Goal: Task Accomplishment & Management: Manage account settings

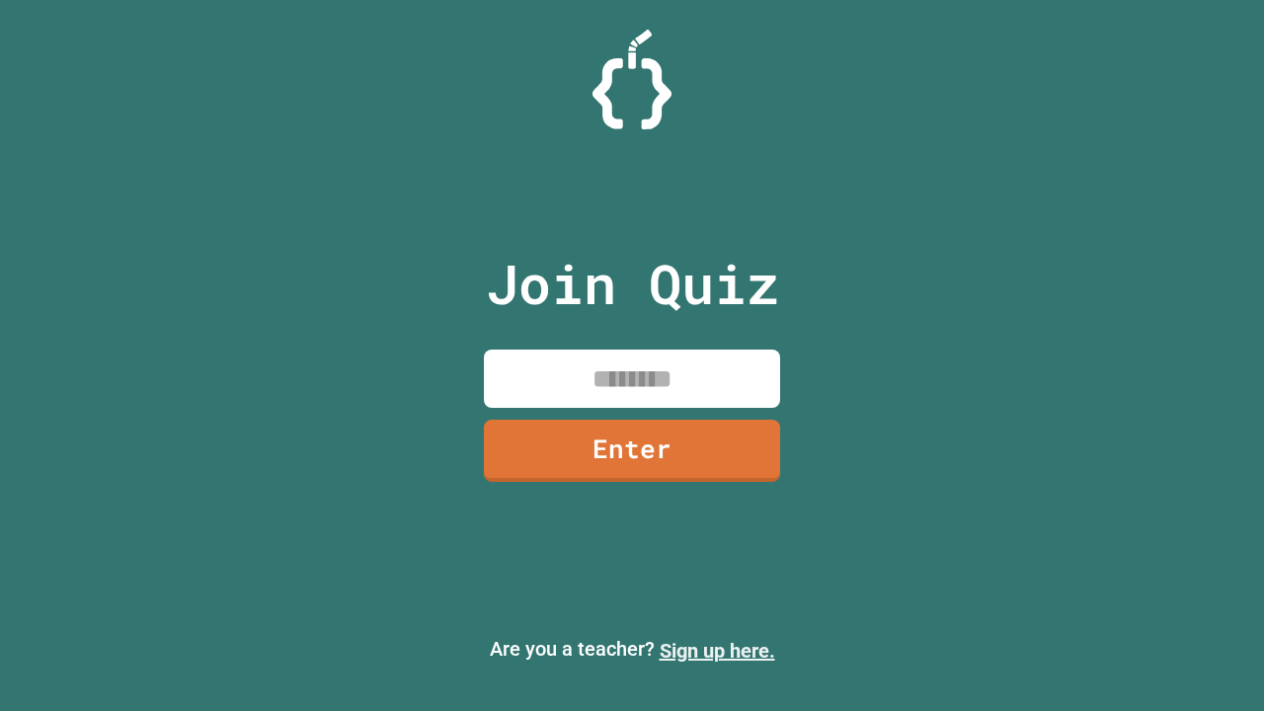
click at [717, 651] on link "Sign up here." at bounding box center [718, 651] width 116 height 24
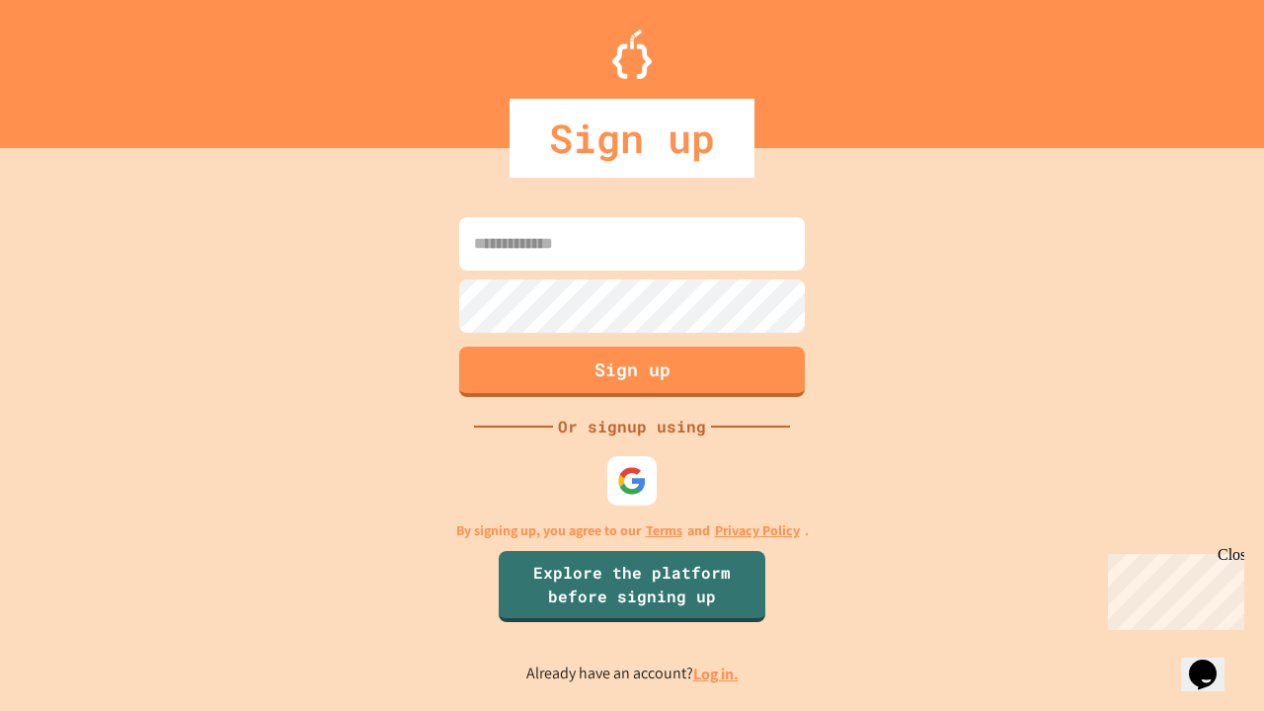
click at [717, 673] on link "Log in." at bounding box center [715, 674] width 45 height 21
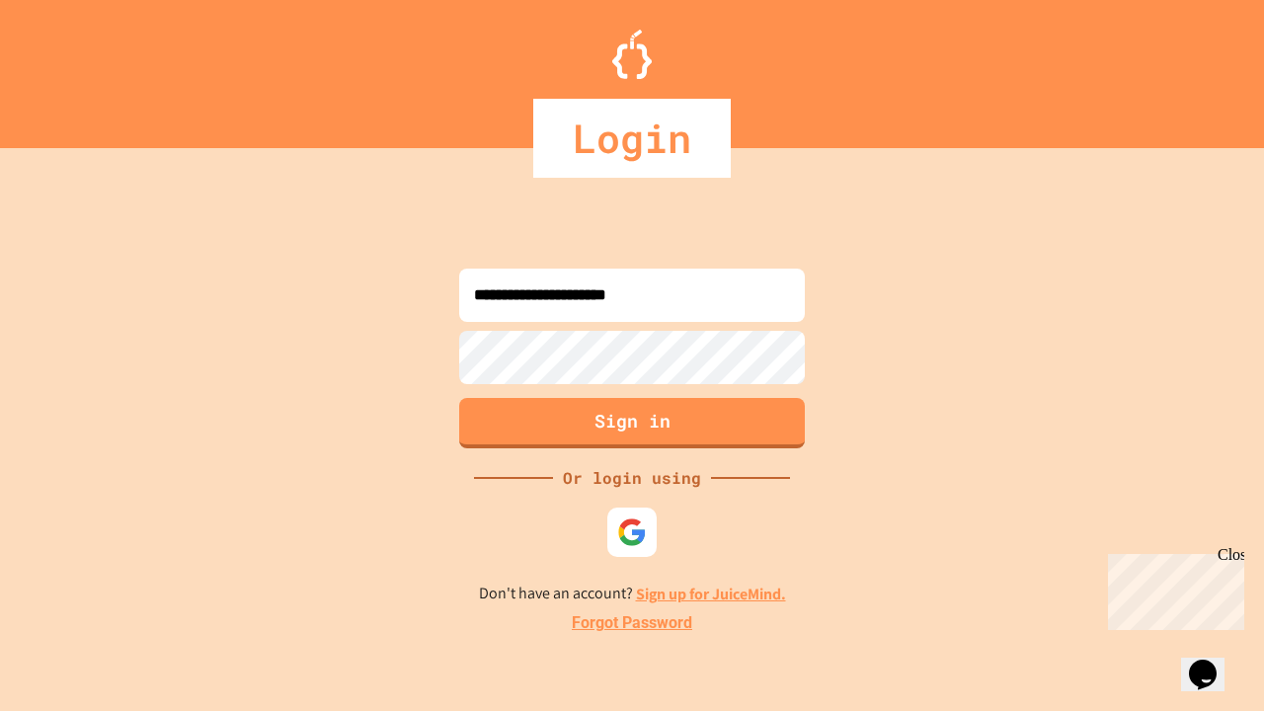
type input "**********"
